Goal: Complete application form: Complete application form

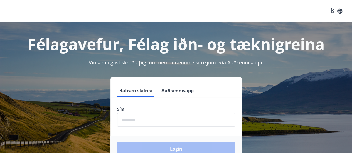
click at [127, 118] on input "phone" at bounding box center [176, 120] width 118 height 14
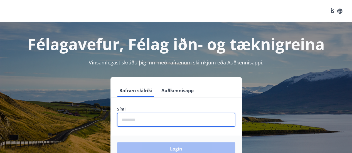
type input "********"
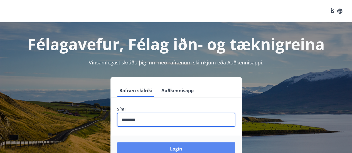
click at [176, 148] on button "Login" at bounding box center [176, 148] width 118 height 13
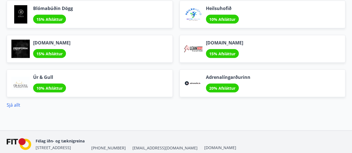
scroll to position [722, 0]
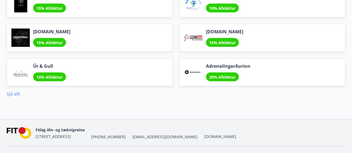
click at [15, 91] on link "Sjá allt" at bounding box center [14, 94] width 14 height 6
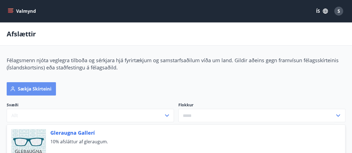
click at [15, 91] on icon "button" at bounding box center [13, 89] width 6 height 6
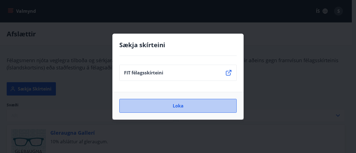
click at [179, 108] on button "Loka" at bounding box center [177, 106] width 117 height 14
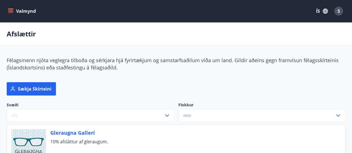
click at [11, 12] on icon "menu" at bounding box center [11, 11] width 6 height 6
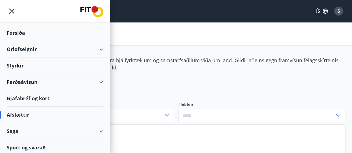
click at [18, 41] on div "Styrkir" at bounding box center [55, 33] width 96 height 16
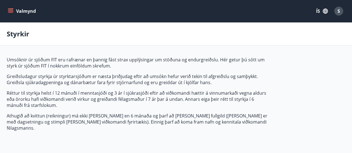
type input "***"
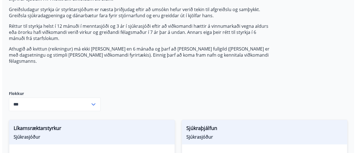
scroll to position [133, 0]
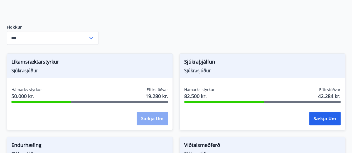
click at [149, 112] on button "Sækja um" at bounding box center [152, 118] width 31 height 13
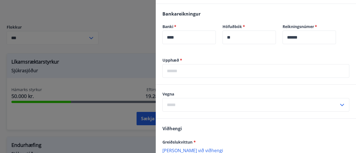
scroll to position [200, 0]
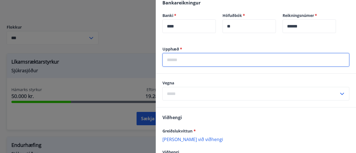
click at [172, 59] on input "text" at bounding box center [255, 60] width 187 height 14
type input "*****"
click at [173, 93] on input "text" at bounding box center [250, 94] width 176 height 14
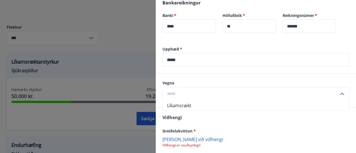
click at [179, 105] on li "Líkamsrækt" at bounding box center [256, 106] width 186 height 10
type input "**********"
click at [170, 138] on p "Bæta við viðhengi" at bounding box center [255, 140] width 187 height 6
click at [312, 22] on input "******" at bounding box center [309, 26] width 53 height 14
click at [179, 139] on p "Bæta við viðhengi" at bounding box center [255, 140] width 187 height 6
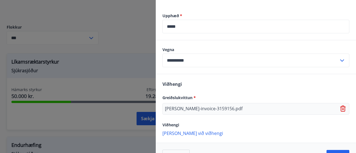
scroll to position [245, 0]
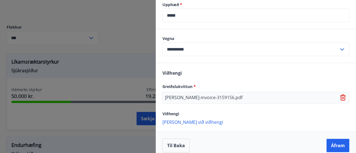
click at [175, 121] on p "Bæta við viðhengi" at bounding box center [255, 122] width 187 height 6
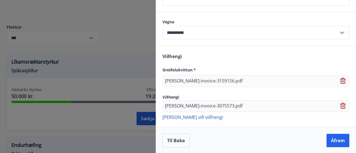
scroll to position [262, 0]
click at [254, 59] on div "**********" at bounding box center [256, 69] width 200 height 169
click at [171, 115] on p "Bæta við viðhengi" at bounding box center [255, 117] width 187 height 6
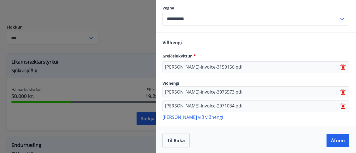
scroll to position [275, 0]
click at [332, 137] on button "Áfram" at bounding box center [337, 140] width 23 height 13
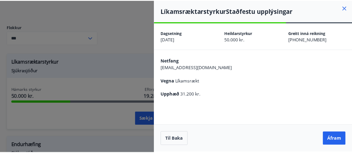
scroll to position [0, 0]
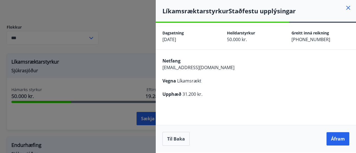
click at [332, 137] on button "Áfram" at bounding box center [337, 138] width 23 height 13
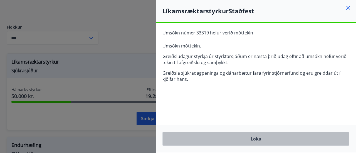
click at [253, 139] on button "Loka" at bounding box center [255, 139] width 187 height 14
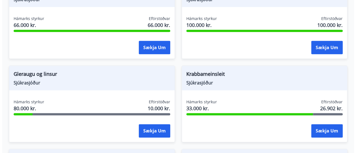
scroll to position [289, 0]
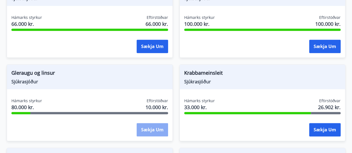
click at [150, 123] on button "Sækja um" at bounding box center [152, 129] width 31 height 13
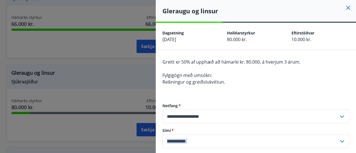
drag, startPoint x: 337, startPoint y: 130, endPoint x: 346, endPoint y: 146, distance: 18.6
click at [346, 146] on div "**********" at bounding box center [256, 105] width 200 height 110
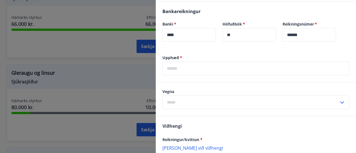
scroll to position [155, 0]
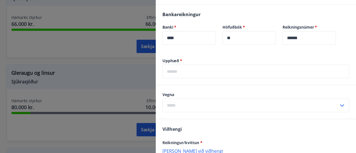
click at [174, 71] on input "text" at bounding box center [255, 72] width 187 height 14
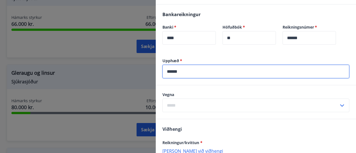
type input "******"
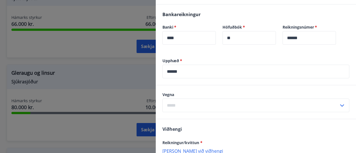
click at [340, 104] on icon at bounding box center [342, 105] width 7 height 7
click at [174, 117] on li "Gleraugu" at bounding box center [256, 117] width 186 height 10
type input "********"
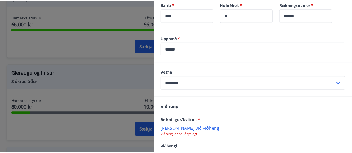
scroll to position [189, 0]
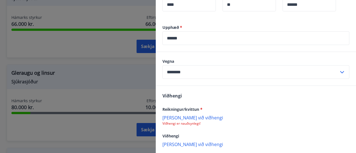
click at [177, 117] on p "Bæta við viðhengi" at bounding box center [255, 118] width 187 height 6
click at [243, 117] on div "IMG_20250806_0001.jpg" at bounding box center [255, 121] width 187 height 12
click at [220, 140] on div "Viðhengi Reikningur/kvittun * IMG_20250806_0001.jpg Viðhengi Bæta við viðhengi …" at bounding box center [256, 120] width 200 height 68
click at [228, 120] on div "IMG_20250806_0001.jpg" at bounding box center [255, 121] width 187 height 12
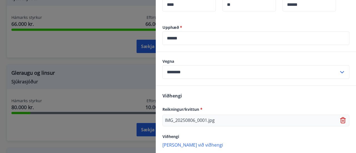
click at [228, 120] on div "IMG_20250806_0001.jpg" at bounding box center [255, 121] width 187 height 12
click at [76, 123] on div at bounding box center [178, 76] width 356 height 153
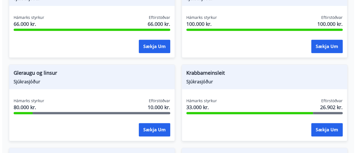
scroll to position [0, 0]
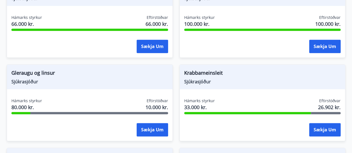
click at [76, 123] on div "Sækja um" at bounding box center [89, 130] width 157 height 14
drag, startPoint x: 76, startPoint y: 104, endPoint x: 51, endPoint y: 116, distance: 28.5
click at [51, 116] on div "Hámarks styrkur 80.000 kr. Eftirstöðvar 10.000 kr. Sækja um" at bounding box center [89, 118] width 165 height 41
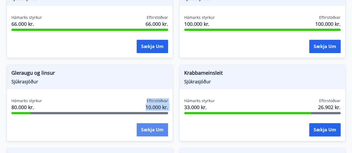
click at [152, 123] on button "Sækja um" at bounding box center [152, 129] width 31 height 13
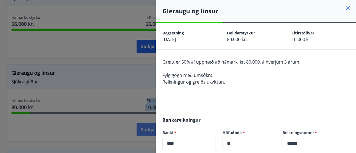
click at [152, 121] on div at bounding box center [178, 76] width 356 height 153
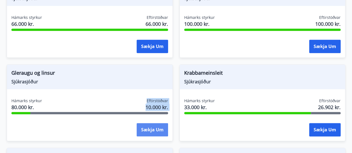
click at [152, 123] on button "Sækja um" at bounding box center [152, 129] width 31 height 13
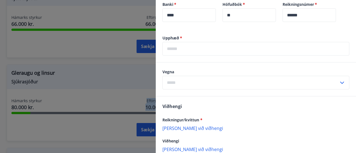
scroll to position [145, 0]
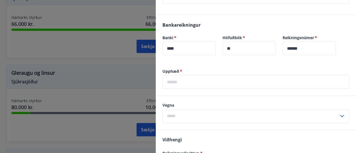
click at [185, 85] on input "text" at bounding box center [255, 82] width 187 height 14
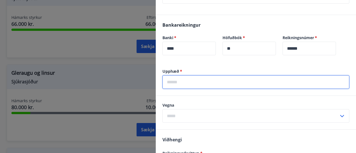
type input "******"
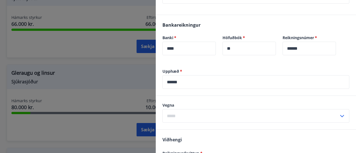
click at [197, 126] on div "Vegna ​" at bounding box center [256, 113] width 200 height 34
click at [339, 115] on icon at bounding box center [342, 116] width 7 height 7
click at [340, 115] on icon at bounding box center [342, 116] width 4 height 2
click at [340, 114] on icon at bounding box center [342, 116] width 7 height 7
click at [174, 126] on li "Gleraugu" at bounding box center [256, 128] width 186 height 10
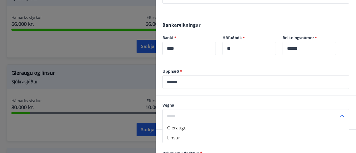
type input "********"
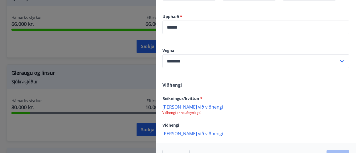
scroll to position [200, 0]
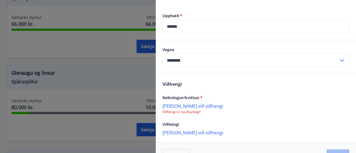
click at [176, 105] on p "Bæta við viðhengi" at bounding box center [255, 106] width 187 height 6
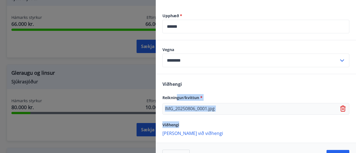
drag, startPoint x: 176, startPoint y: 105, endPoint x: 216, endPoint y: 124, distance: 44.2
click at [216, 124] on div "Viðhengi Reikningur/kvittun * IMG_20250806_0001.jpg Viðhengi Bæta við viðhengi …" at bounding box center [256, 108] width 200 height 68
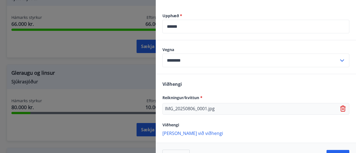
click at [239, 134] on p "Bæta við viðhengi" at bounding box center [255, 133] width 187 height 6
click at [265, 74] on hr at bounding box center [256, 74] width 200 height 0
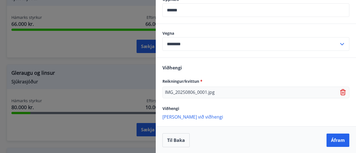
scroll to position [217, 0]
click at [333, 139] on button "Áfram" at bounding box center [337, 139] width 23 height 13
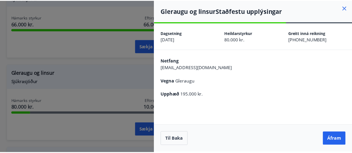
scroll to position [0, 0]
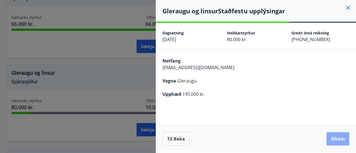
click at [334, 139] on button "Áfram" at bounding box center [337, 138] width 23 height 13
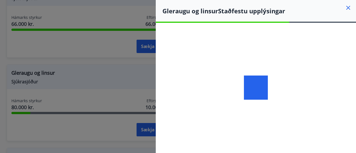
click at [334, 139] on div at bounding box center [256, 88] width 200 height 130
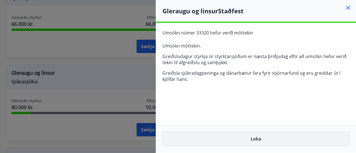
click at [255, 137] on button "Loka" at bounding box center [255, 139] width 187 height 14
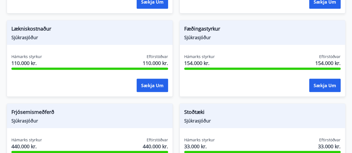
scroll to position [512, 0]
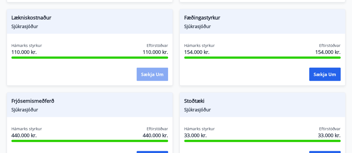
click at [150, 68] on button "Sækja um" at bounding box center [152, 74] width 31 height 13
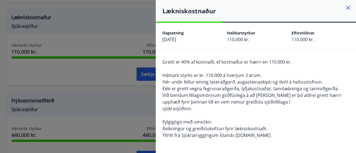
click at [346, 5] on icon at bounding box center [348, 7] width 7 height 7
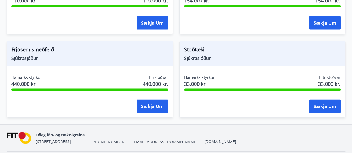
scroll to position [562, 0]
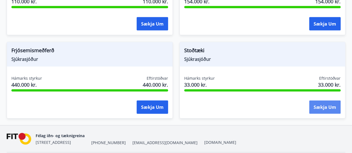
click at [325, 101] on button "Sækja um" at bounding box center [324, 107] width 31 height 13
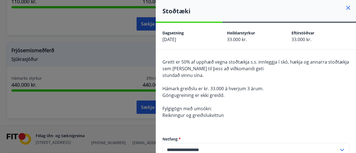
click at [345, 5] on icon at bounding box center [348, 7] width 7 height 7
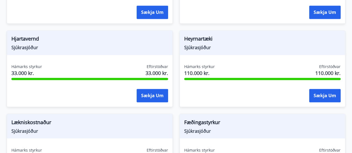
scroll to position [406, 0]
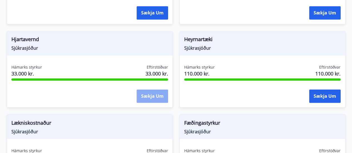
click at [150, 90] on button "Sækja um" at bounding box center [152, 96] width 31 height 13
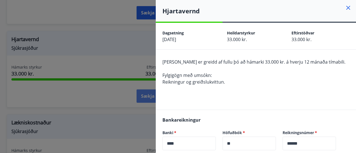
click at [150, 88] on div at bounding box center [178, 76] width 356 height 153
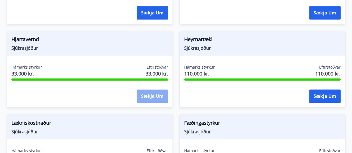
click at [150, 90] on button "Sækja um" at bounding box center [152, 96] width 31 height 13
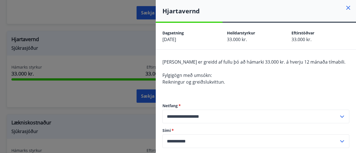
click at [345, 6] on icon at bounding box center [348, 7] width 7 height 7
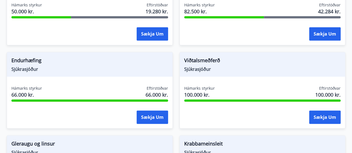
scroll to position [217, 0]
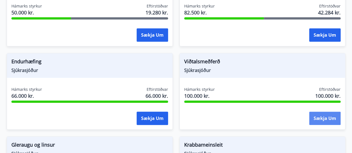
click at [323, 112] on button "Sækja um" at bounding box center [324, 118] width 31 height 13
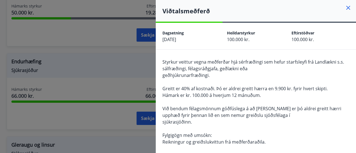
click at [345, 8] on icon at bounding box center [348, 7] width 7 height 7
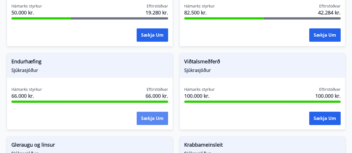
click at [153, 112] on button "Sækja um" at bounding box center [152, 118] width 31 height 13
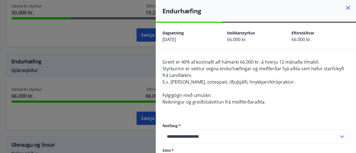
click at [345, 6] on icon at bounding box center [348, 7] width 7 height 7
